Goal: Communication & Community: Answer question/provide support

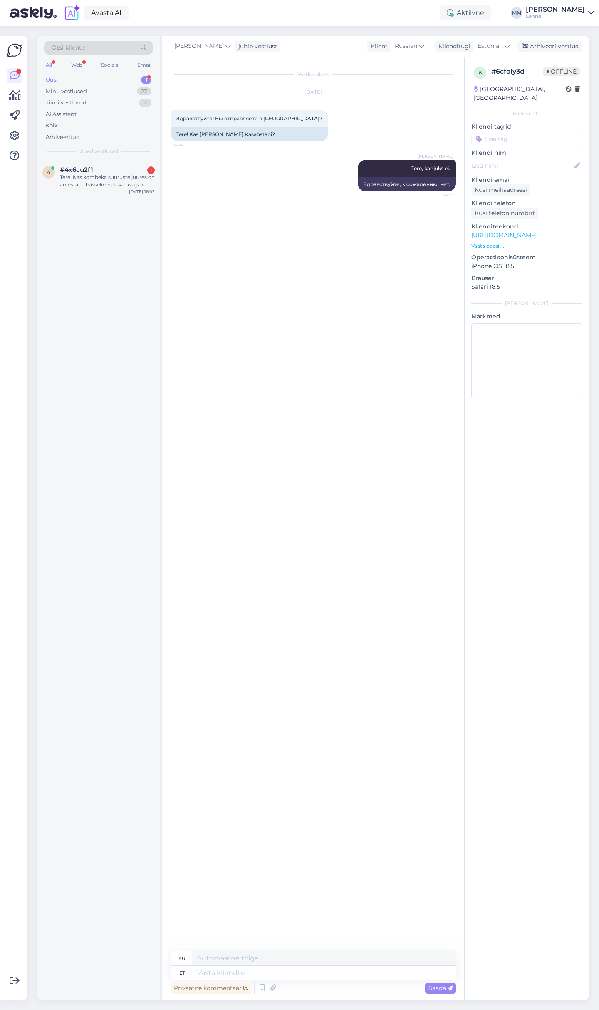
click at [97, 179] on div "Tere! Kas kombeka suuruste juures on arvestatud sissekeeratava osaga v mitte? S…" at bounding box center [107, 180] width 95 height 15
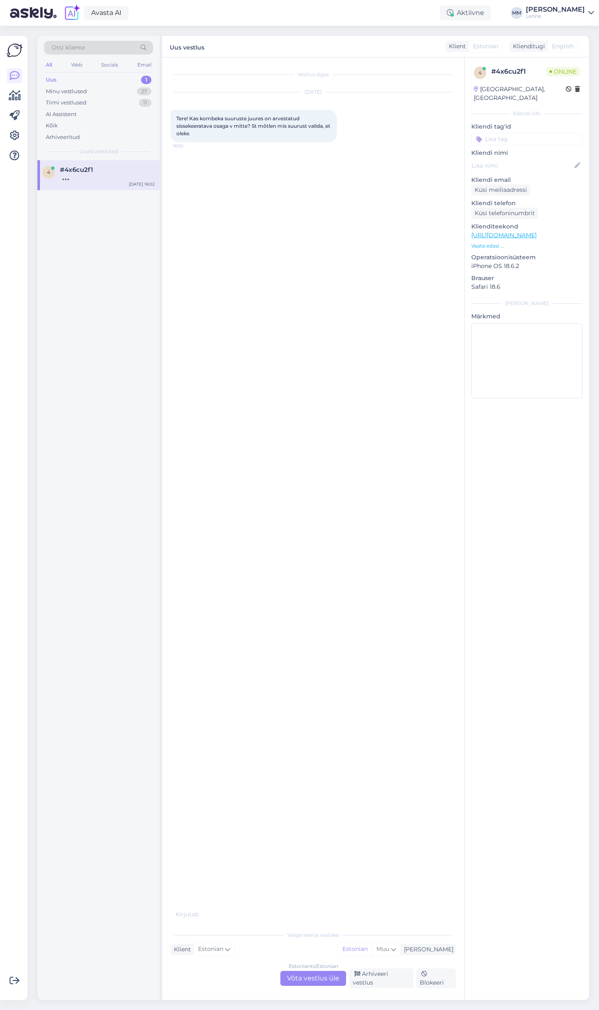
click at [537, 231] on link "[URL][DOMAIN_NAME]" at bounding box center [503, 234] width 65 height 7
click at [311, 977] on div "Estonian to Estonian Võta vestlus üle" at bounding box center [313, 978] width 66 height 15
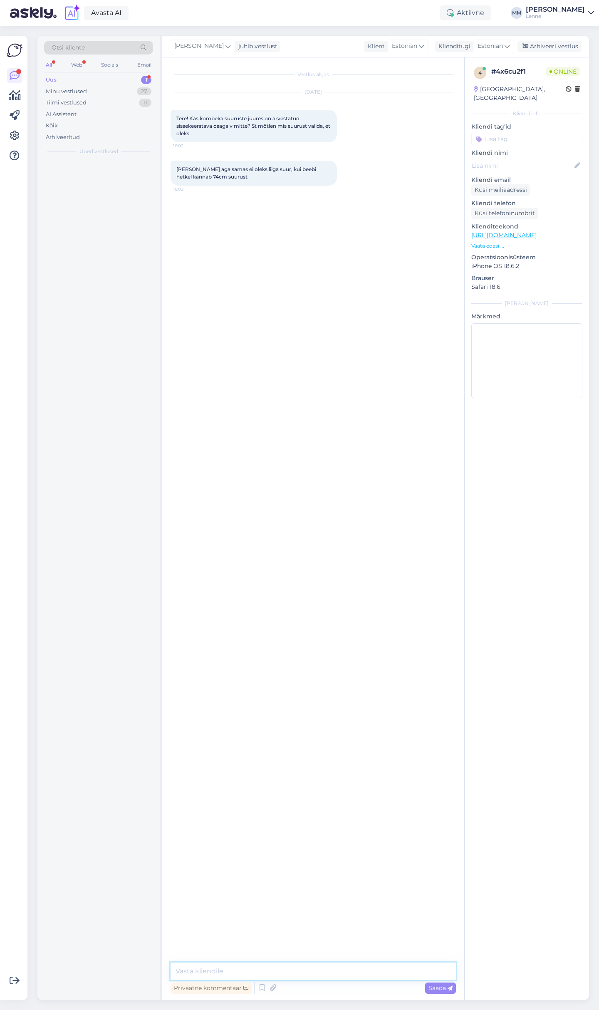
click at [286, 973] on textarea at bounding box center [313, 970] width 285 height 17
type textarea "Tere, kui pikk on teie laps."
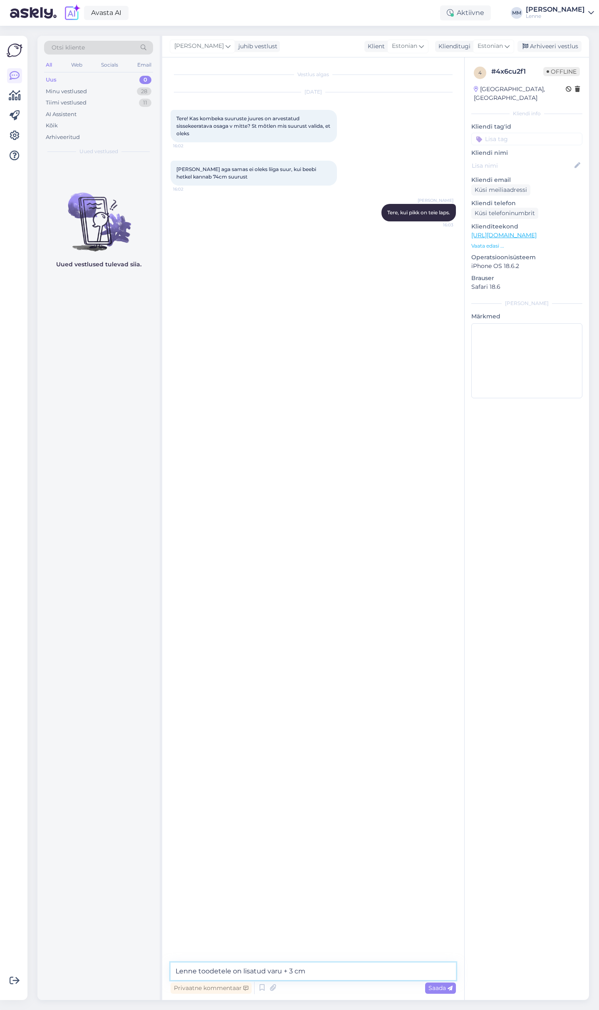
type textarea "Lenne toodetele on lisatud varu + 3 cm."
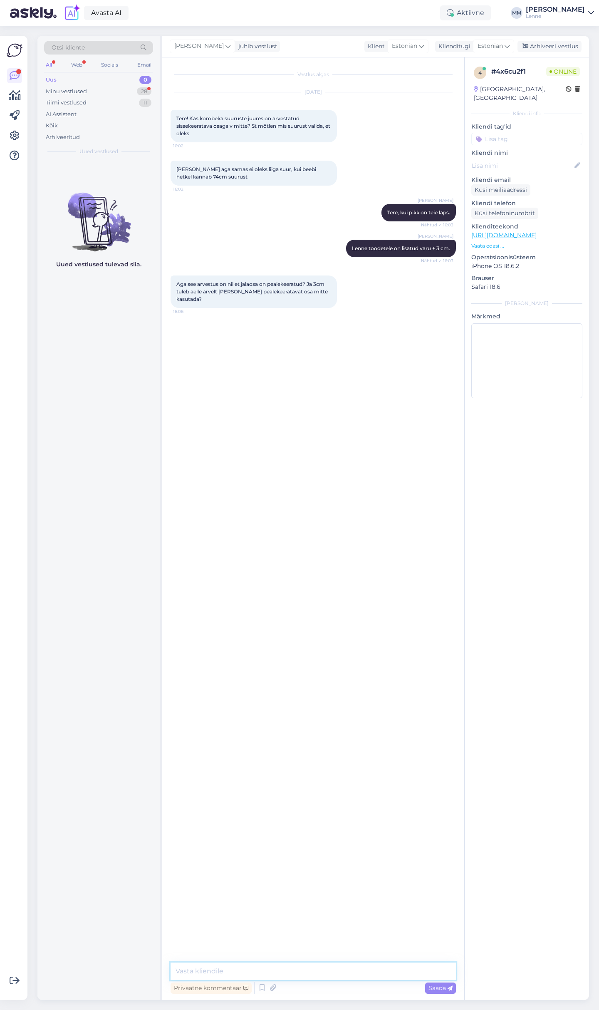
click at [244, 968] on textarea at bounding box center [313, 970] width 285 height 17
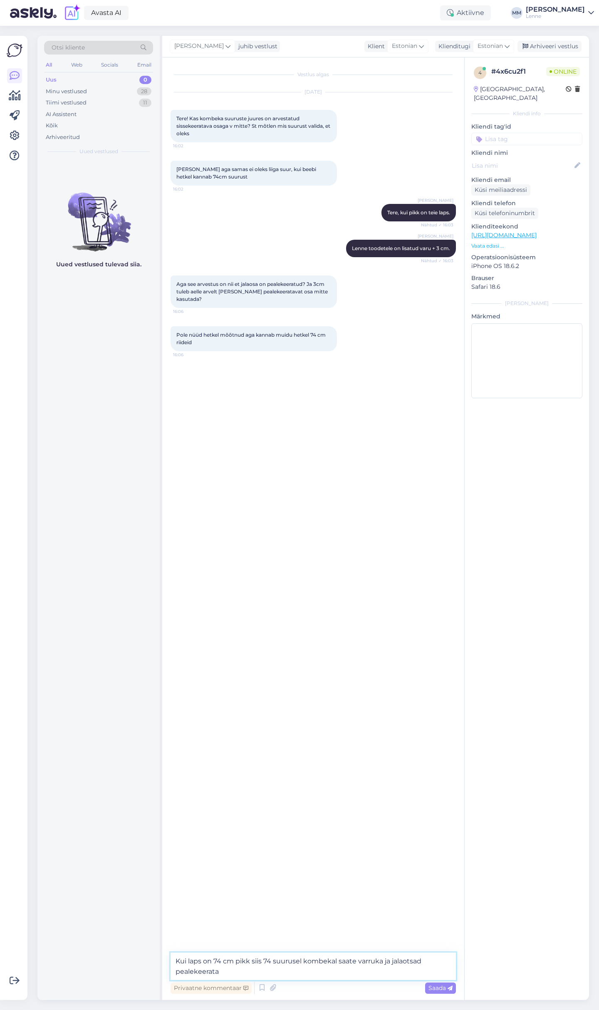
type textarea "Kui laps on 74 cm pikk siis 74 suurusel kombekal saate varruka ja jalaotsad pea…"
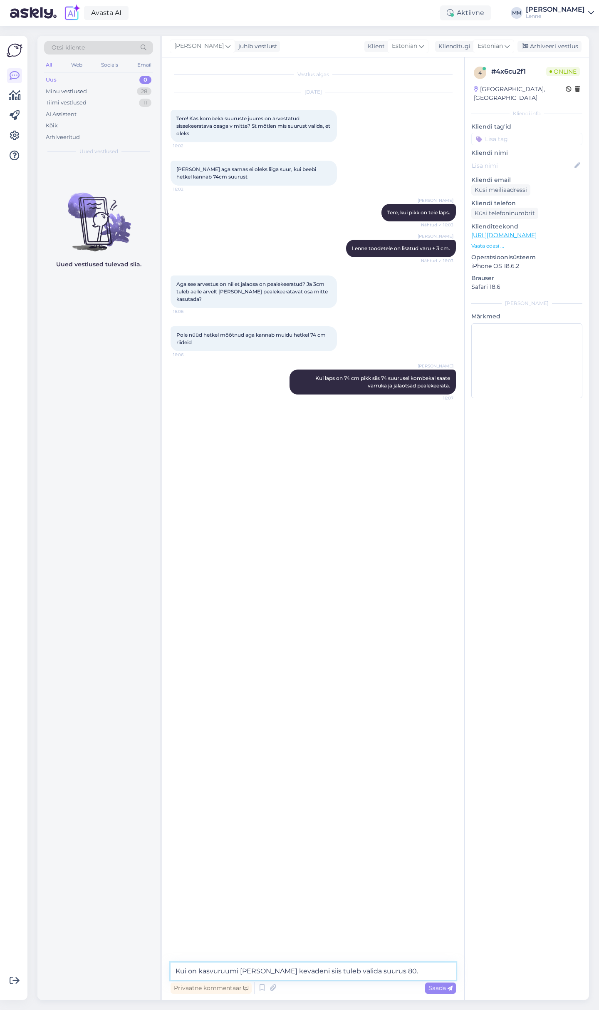
type textarea "Kui on kasvuruumi [PERSON_NAME] kevadeni siis tuleb valida suurus 80."
type textarea "Kõik oleneb lapse kasvu kiirusest."
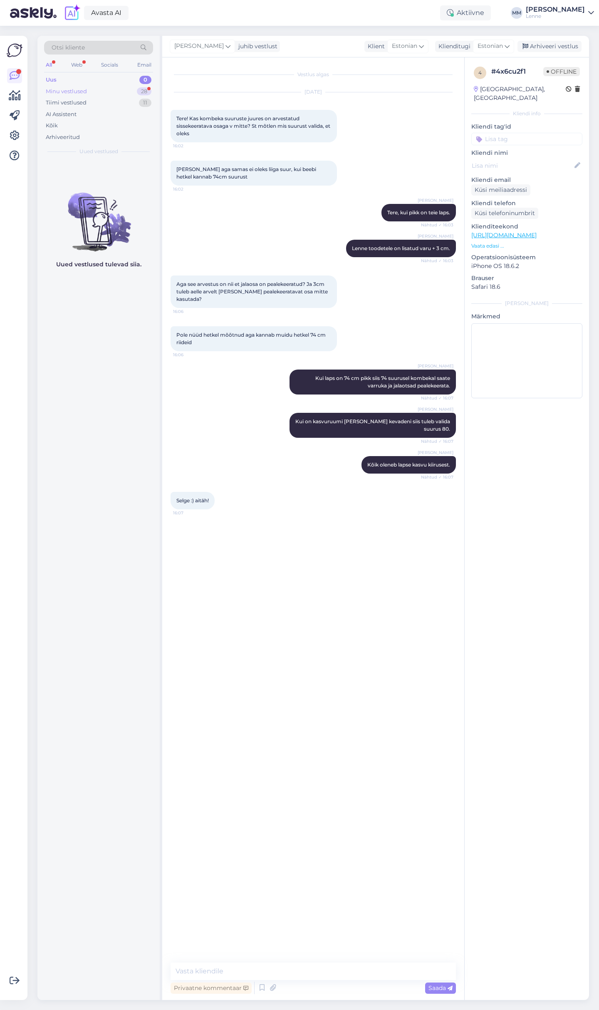
click at [113, 90] on div "Minu vestlused 28" at bounding box center [98, 92] width 109 height 12
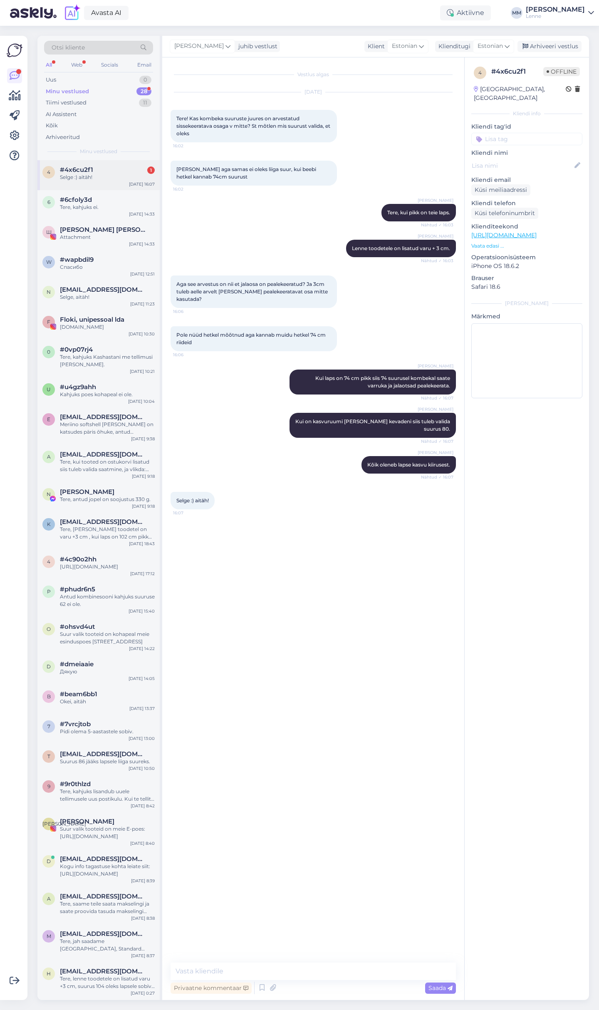
click at [93, 171] on div "#4x6cu2f1 1" at bounding box center [107, 169] width 95 height 7
